Goal: Transaction & Acquisition: Purchase product/service

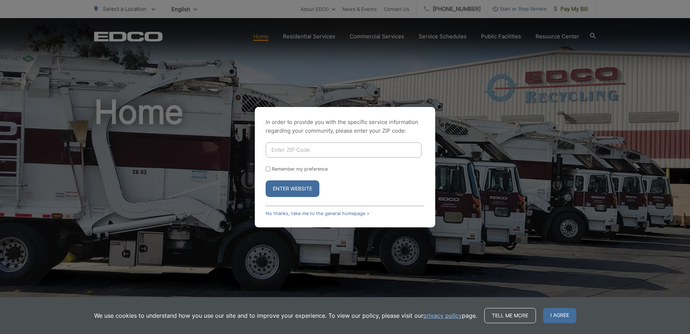
click at [357, 150] on input "Enter ZIP Code" at bounding box center [344, 149] width 156 height 15
type input "91977"
click at [311, 190] on button "Enter Website" at bounding box center [293, 188] width 54 height 17
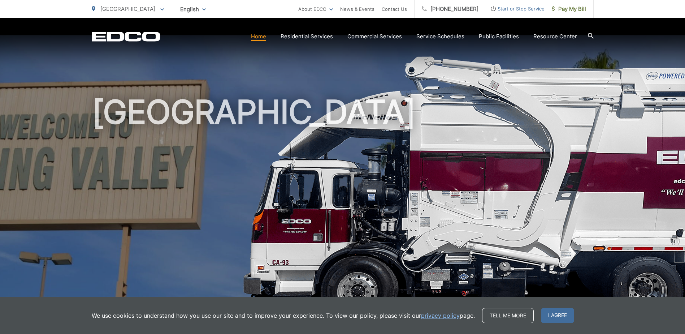
click at [472, 53] on div "[GEOGRAPHIC_DATA]" at bounding box center [343, 167] width 502 height 298
click at [275, 87] on div "[GEOGRAPHIC_DATA]" at bounding box center [343, 167] width 502 height 298
click at [278, 84] on div "[GEOGRAPHIC_DATA]" at bounding box center [343, 167] width 502 height 298
drag, startPoint x: 275, startPoint y: 158, endPoint x: 269, endPoint y: 162, distance: 7.6
click at [275, 158] on h1 "[GEOGRAPHIC_DATA]" at bounding box center [343, 208] width 502 height 229
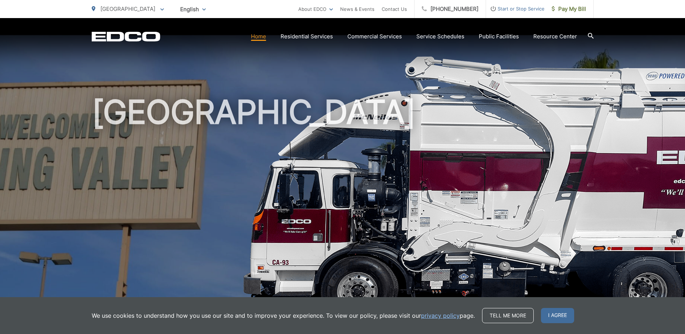
click at [265, 68] on div "[GEOGRAPHIC_DATA]" at bounding box center [343, 167] width 502 height 298
drag, startPoint x: 554, startPoint y: 314, endPoint x: 545, endPoint y: 311, distance: 10.3
click at [554, 314] on span "I agree" at bounding box center [557, 315] width 33 height 15
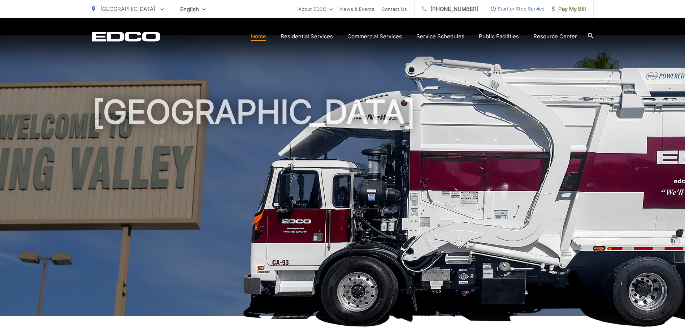
click at [626, 42] on div "EDCO Logo Home Residential Services Curbside Pickup Recycling Organic Recycling…" at bounding box center [342, 30] width 685 height 25
click at [618, 34] on div "EDCO Logo Home Residential Services Curbside Pickup Recycling Organic Recycling…" at bounding box center [342, 30] width 685 height 25
click at [322, 97] on h1 "[GEOGRAPHIC_DATA]" at bounding box center [343, 208] width 502 height 229
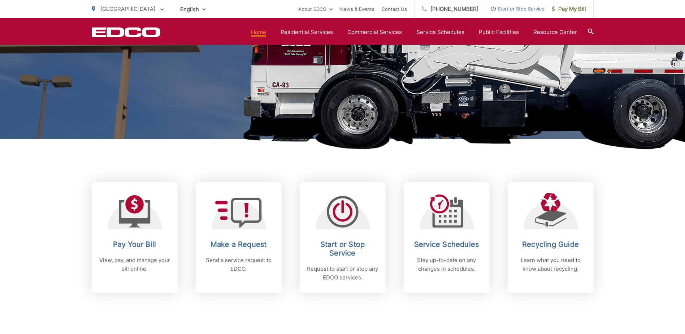
scroll to position [217, 0]
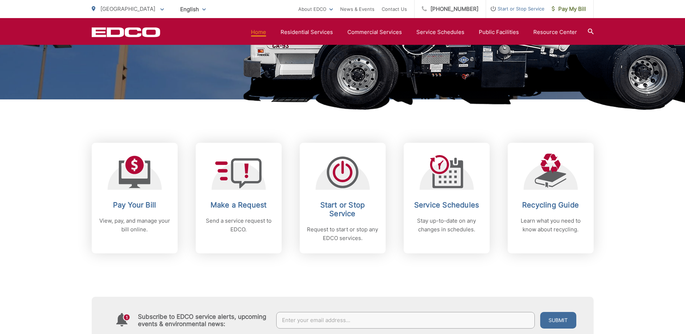
click at [423, 130] on div "Pay Your Bill View, pay, and manage your bill online. Make a Request Send a ser…" at bounding box center [343, 176] width 502 height 154
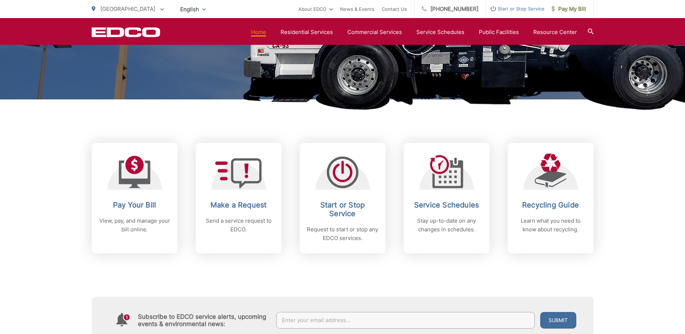
click at [262, 126] on div "Pay Your Bill View, pay, and manage your bill online. Make a Request Send a ser…" at bounding box center [343, 176] width 502 height 154
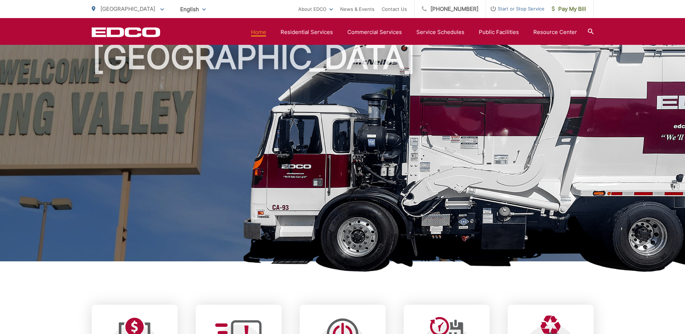
scroll to position [0, 0]
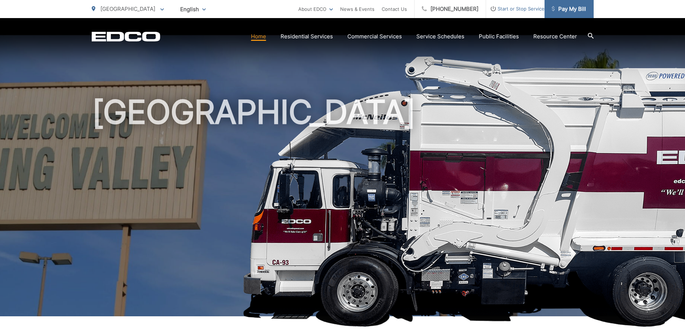
click at [577, 12] on span "Pay My Bill" at bounding box center [569, 9] width 34 height 9
